Goal: Information Seeking & Learning: Learn about a topic

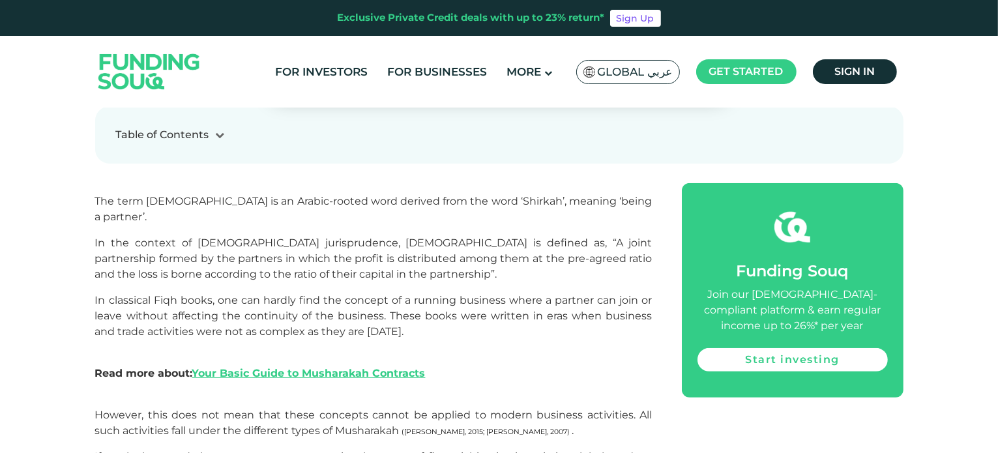
scroll to position [522, 0]
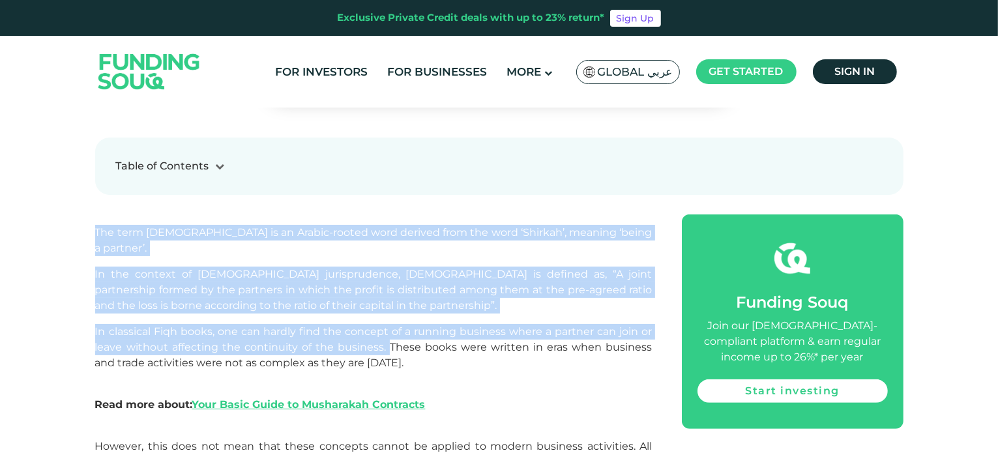
drag, startPoint x: 95, startPoint y: 189, endPoint x: 382, endPoint y: 295, distance: 305.7
copy div "The term [DEMOGRAPHIC_DATA] is an Arabic-rooted word derived from the word ‘Shi…"
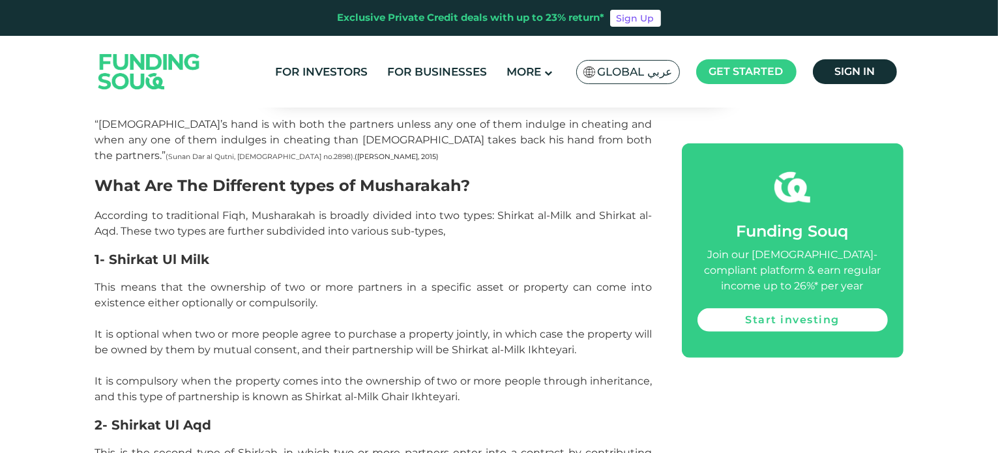
scroll to position [1173, 0]
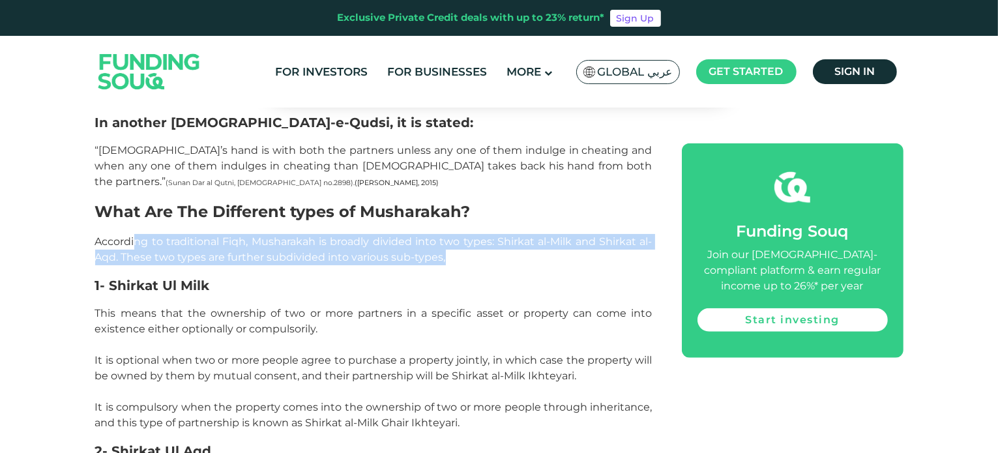
drag, startPoint x: 452, startPoint y: 167, endPoint x: 134, endPoint y: 161, distance: 317.5
click at [134, 234] on p "According to traditional Fiqh, Musharakah is broadly divided into two types: Sh…" at bounding box center [373, 249] width 557 height 31
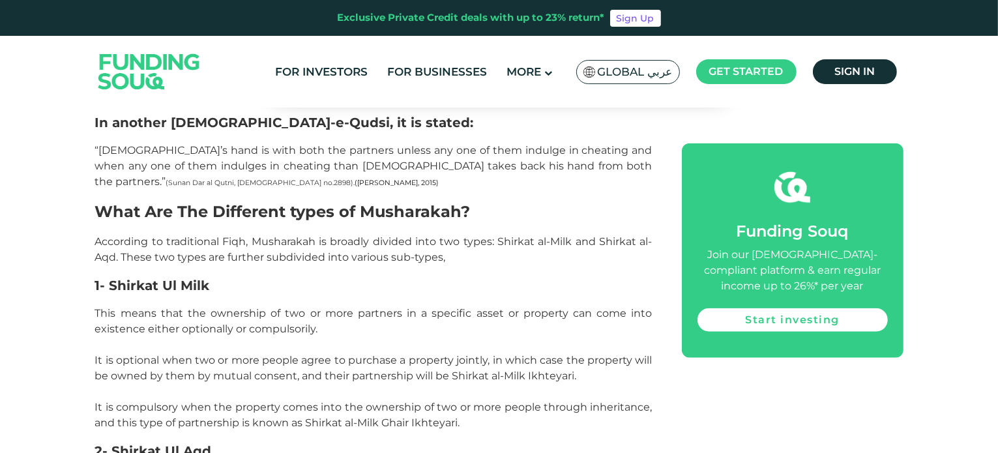
click at [316, 276] on h3 "1- Shirkat Ul Milk" at bounding box center [373, 286] width 557 height 20
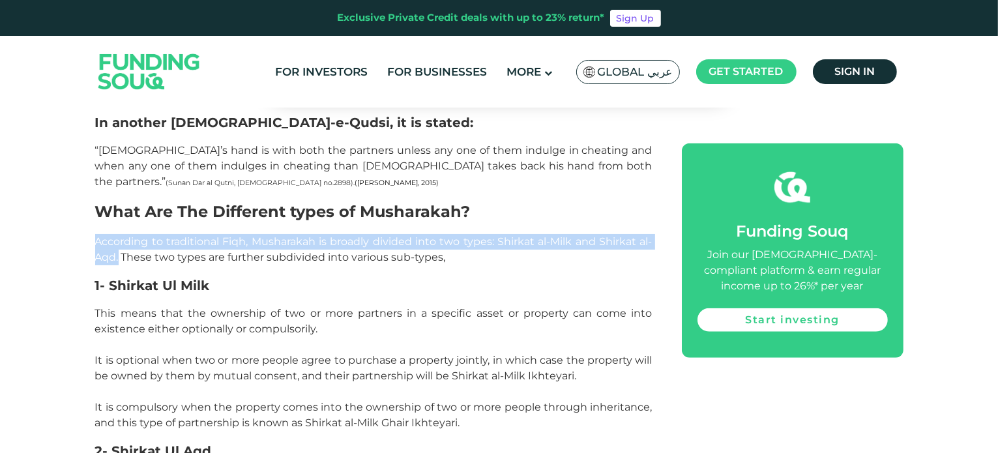
drag, startPoint x: 120, startPoint y: 169, endPoint x: 90, endPoint y: 162, distance: 30.7
copy span "According to traditional Fiqh, Musharakah is broadly divided into two types: Sh…"
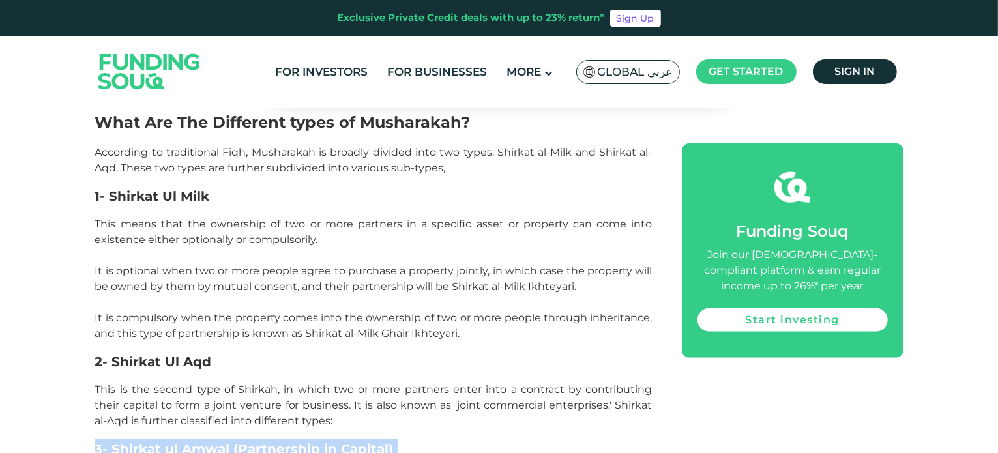
drag, startPoint x: 584, startPoint y: 416, endPoint x: 598, endPoint y: 471, distance: 57.1
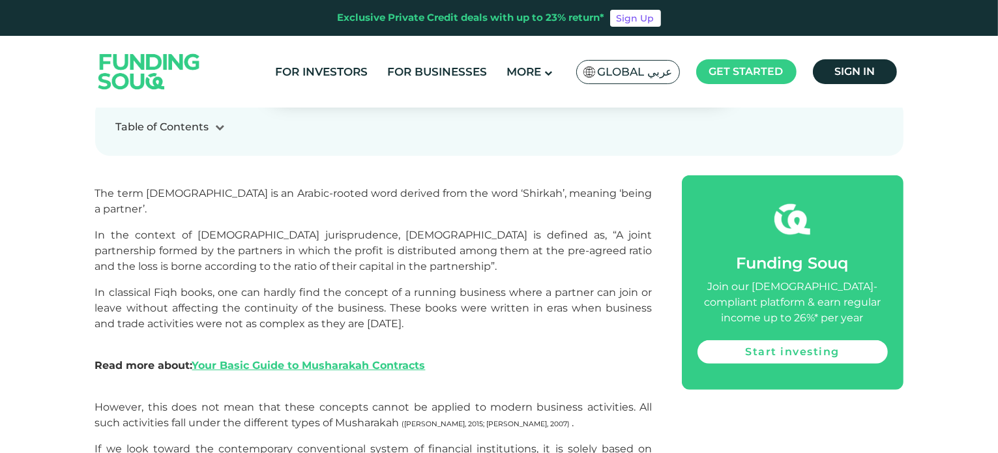
scroll to position [583, 0]
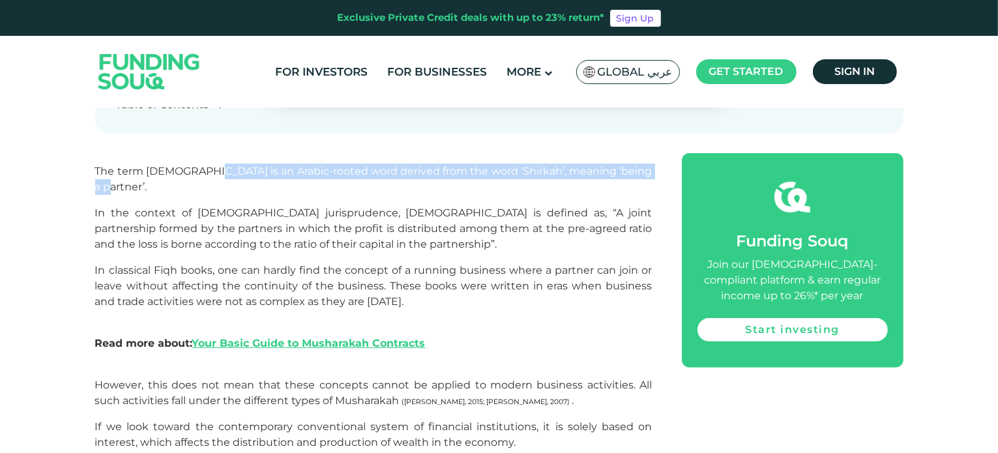
drag, startPoint x: 211, startPoint y: 129, endPoint x: 649, endPoint y: 130, distance: 438.1
click at [649, 164] on p "The term [DEMOGRAPHIC_DATA] is an Arabic-rooted word derived from the word ‘Shi…" at bounding box center [373, 179] width 557 height 31
copy span "is an Arabic-rooted word derived from the word ‘Shirkah’, meaning ‘being a part…"
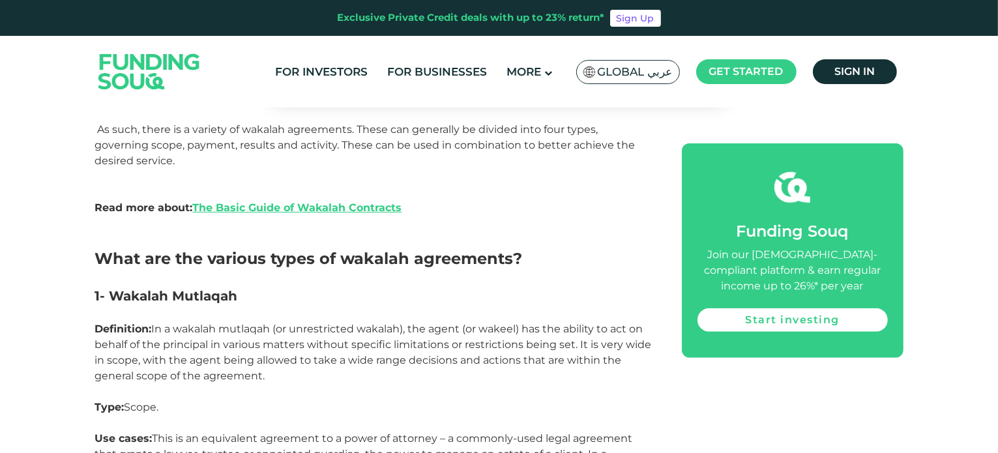
scroll to position [717, 0]
